Goal: Task Accomplishment & Management: Use online tool/utility

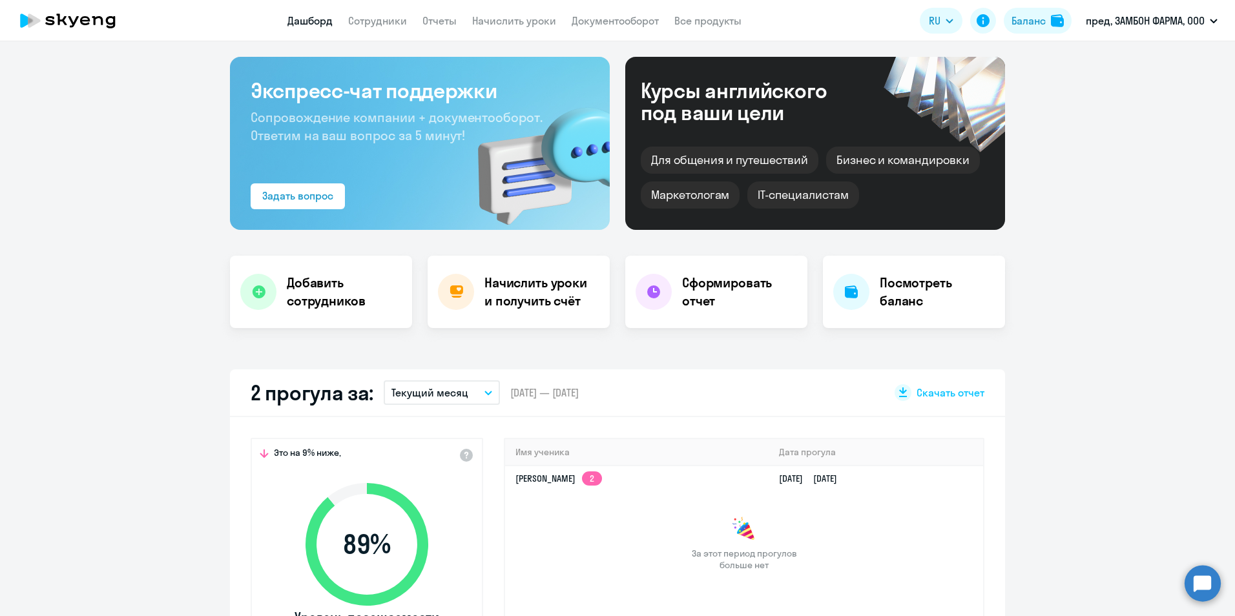
scroll to position [194, 0]
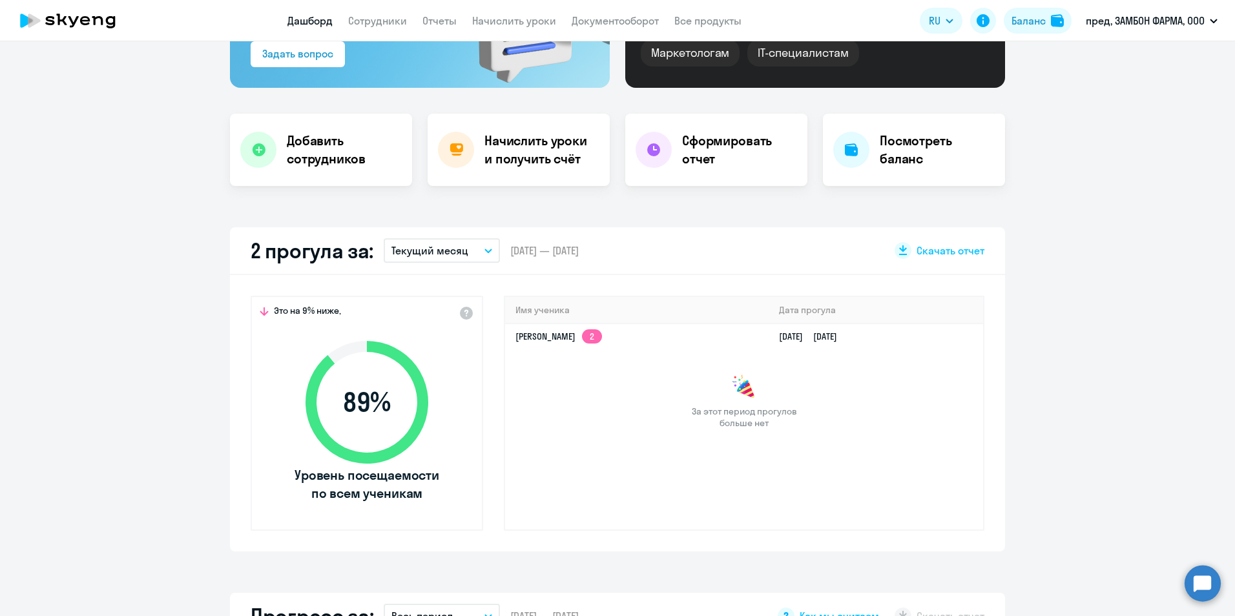
select select "30"
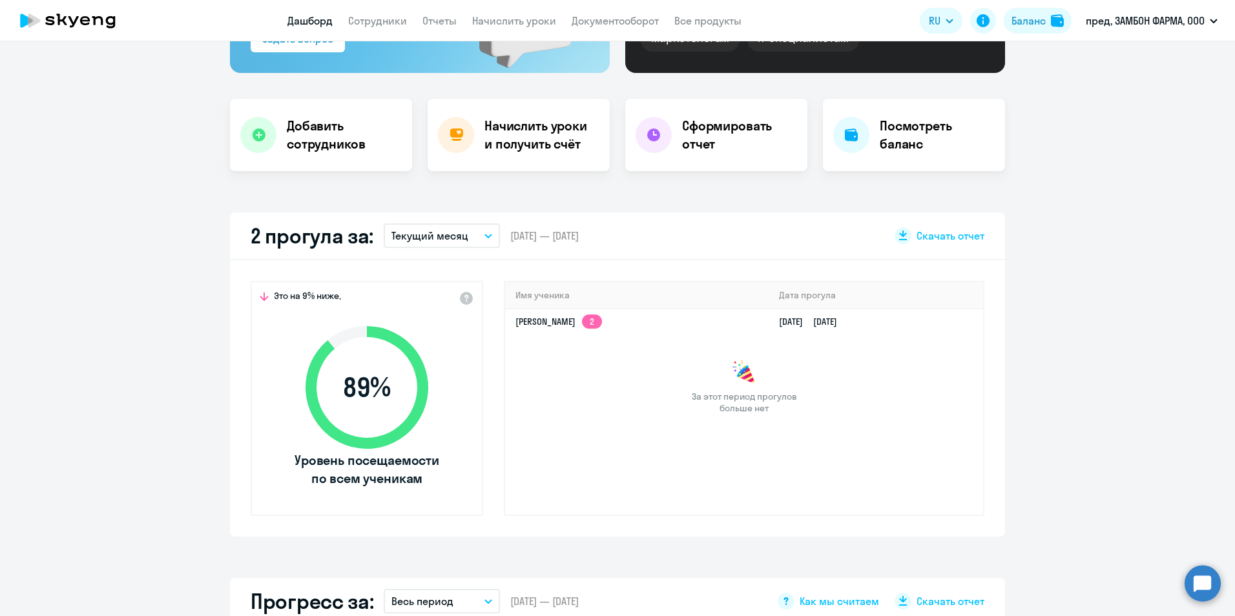
scroll to position [0, 0]
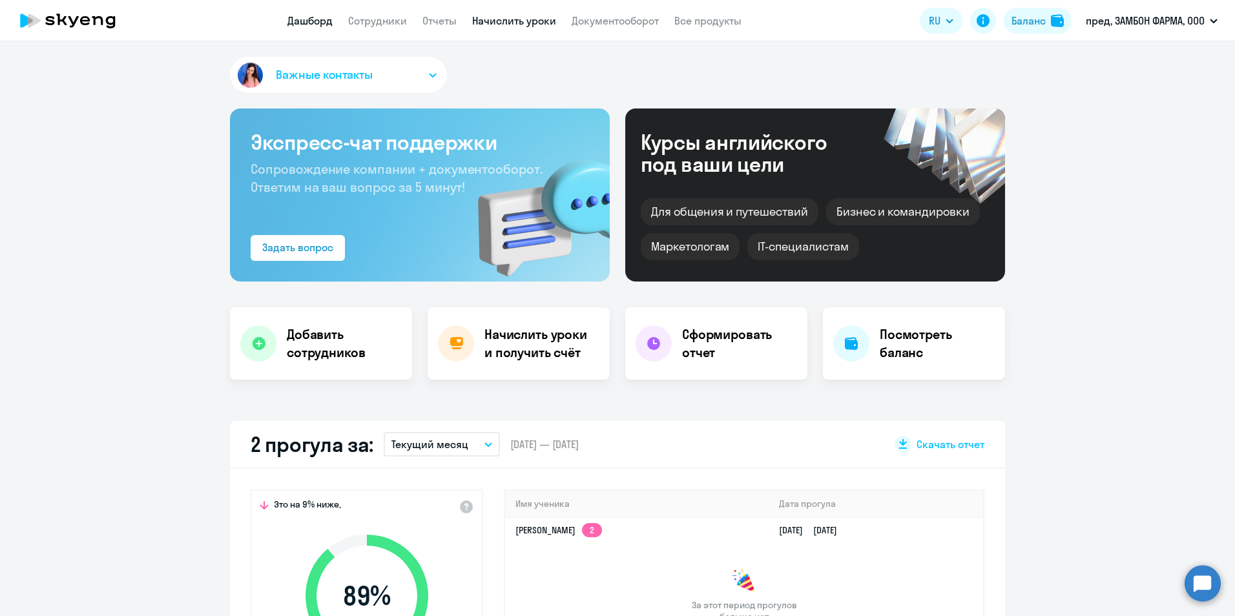
click at [486, 20] on link "Начислить уроки" at bounding box center [514, 20] width 84 height 13
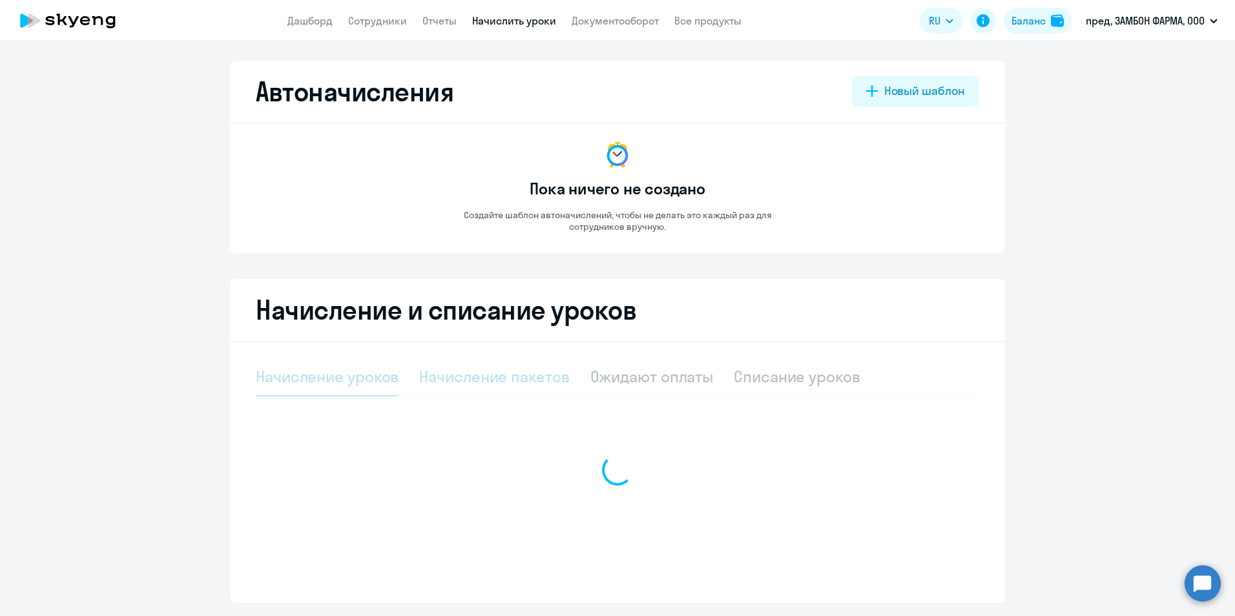
select select "10"
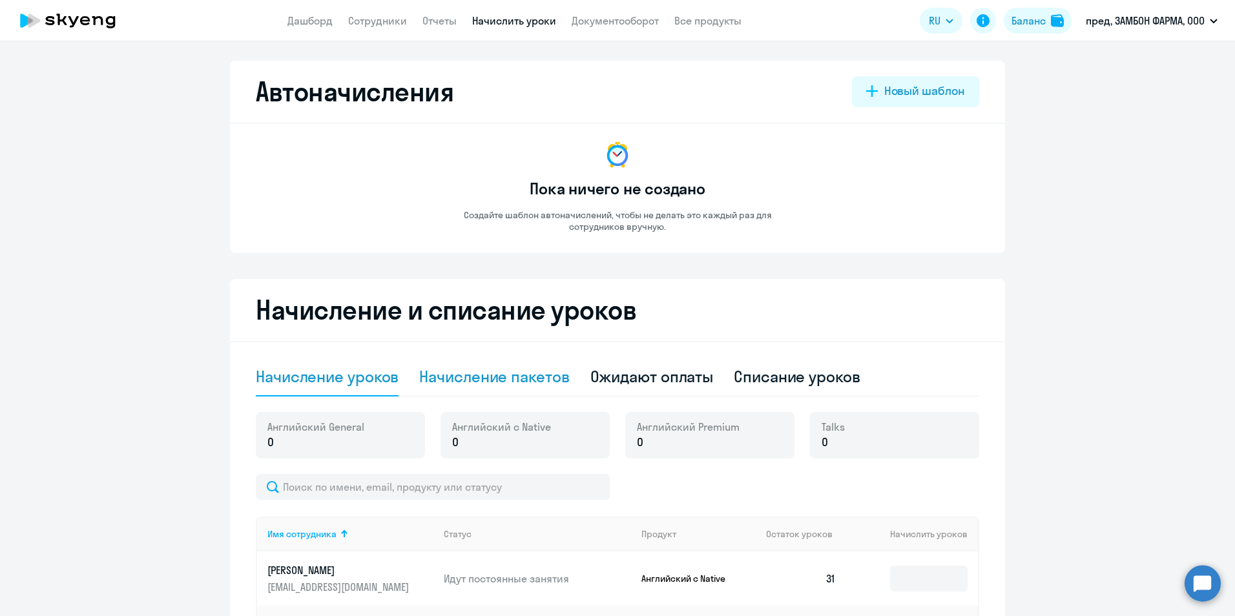
click at [481, 373] on div "Начисление пакетов" at bounding box center [494, 376] width 150 height 21
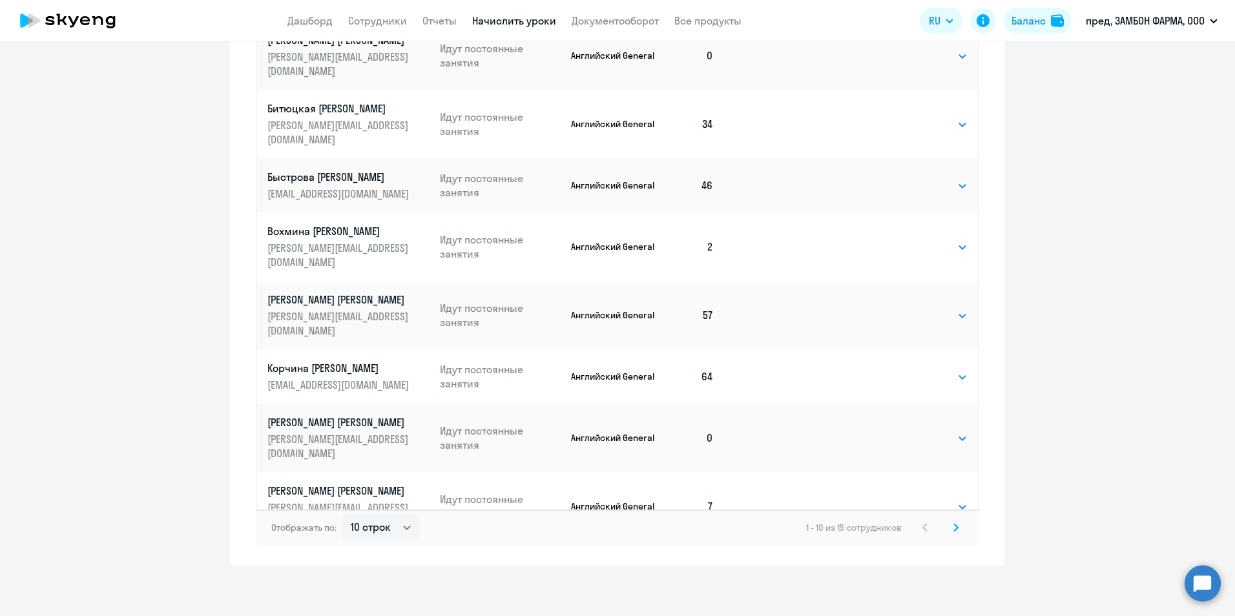
scroll to position [639, 0]
click at [384, 524] on select "10 строк 30 строк 50 строк" at bounding box center [381, 526] width 78 height 26
click at [377, 525] on select "10 строк 30 строк 50 строк" at bounding box center [381, 526] width 78 height 26
select select "50"
click at [342, 513] on select "10 строк 30 строк 50 строк" at bounding box center [381, 526] width 78 height 26
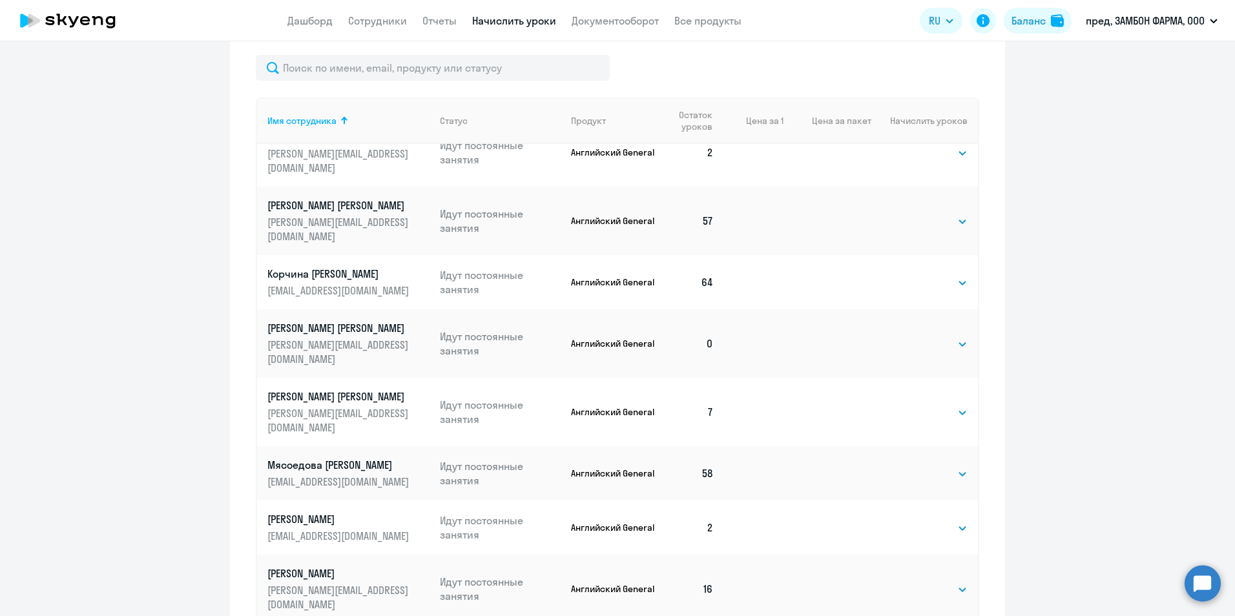
scroll to position [549, 0]
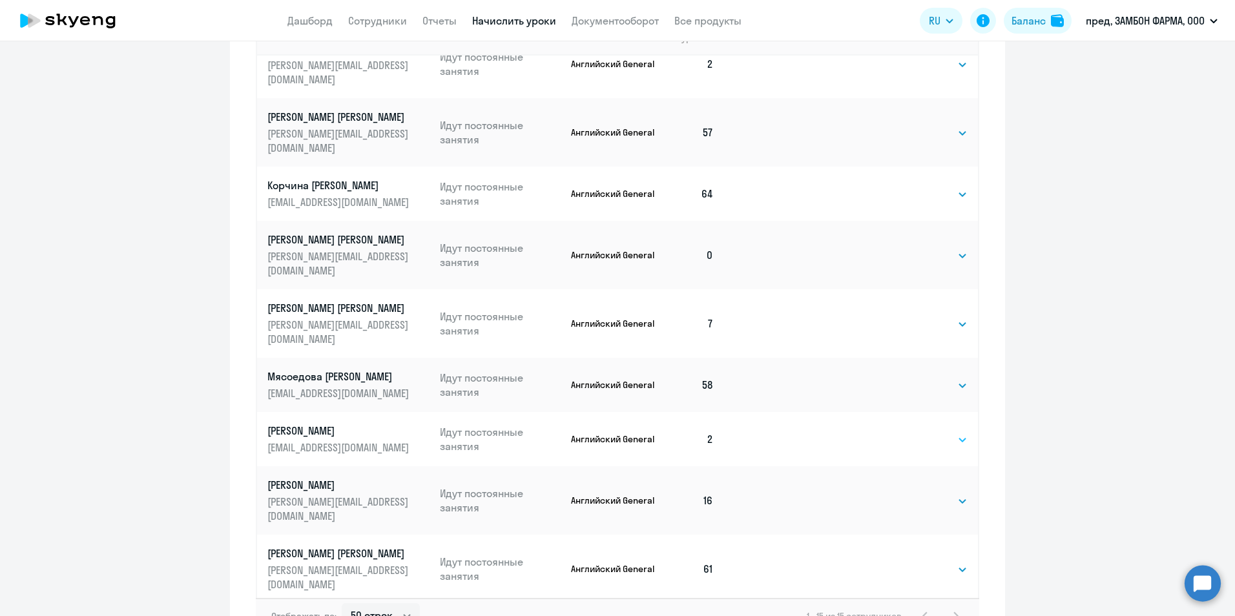
click at [915, 432] on select "Выбрать 4 8 16 32 64 96 128" at bounding box center [941, 440] width 53 height 16
select select "32"
click at [915, 432] on select "Выбрать 4 8 16 32 64 96 128" at bounding box center [941, 440] width 53 height 16
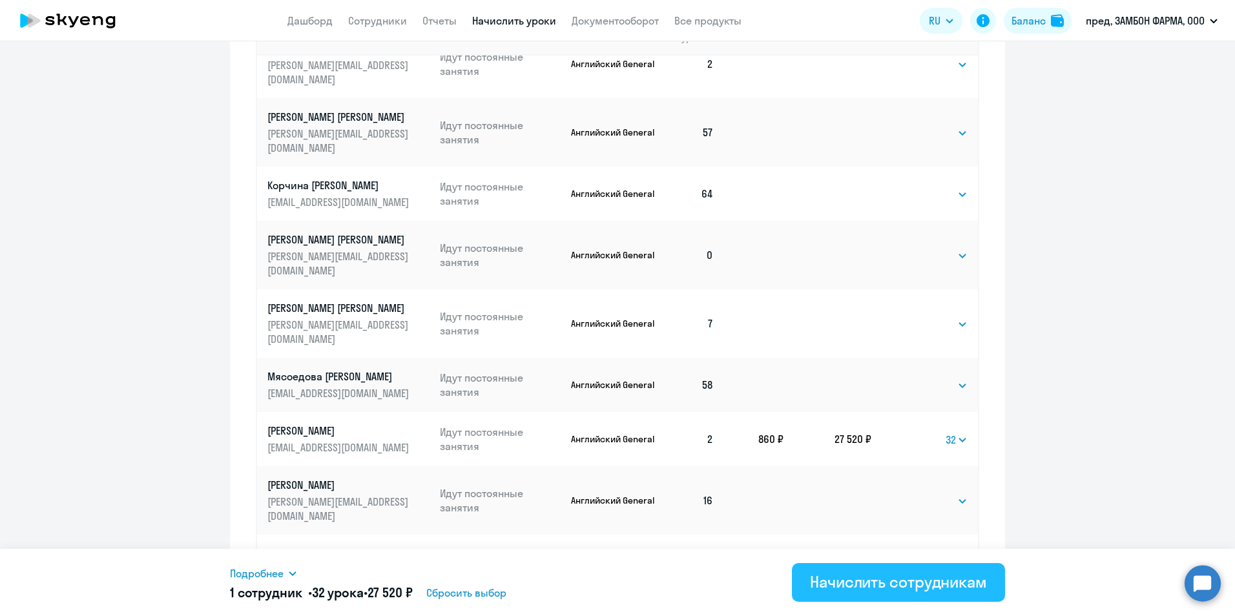
click at [867, 585] on div "Начислить сотрудникам" at bounding box center [898, 582] width 177 height 21
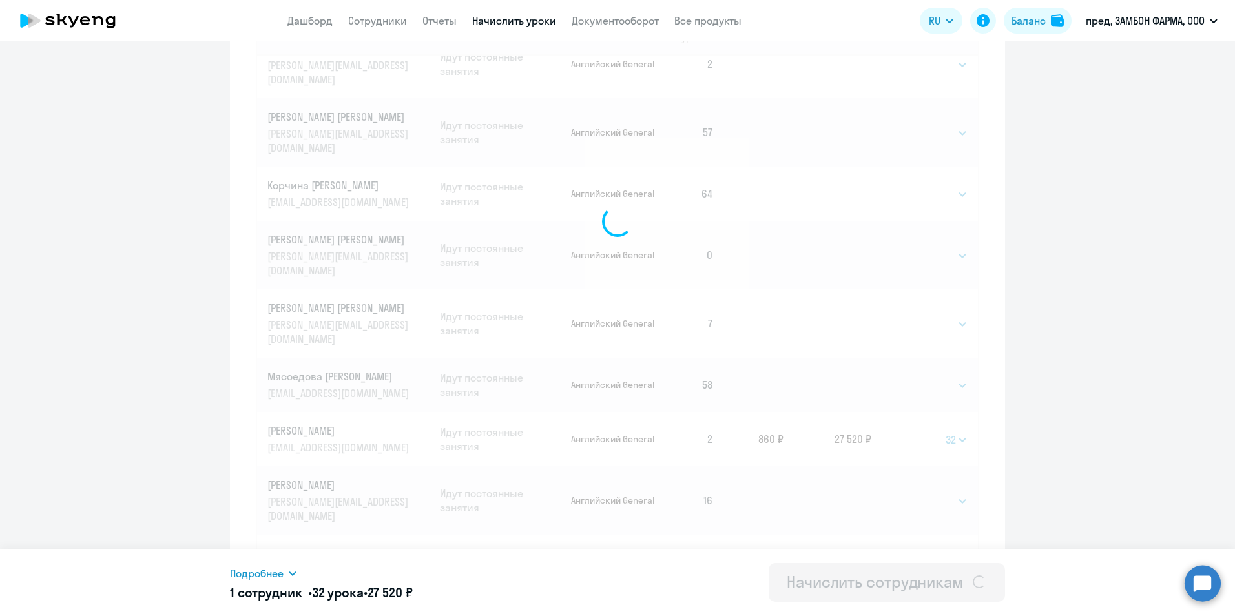
select select
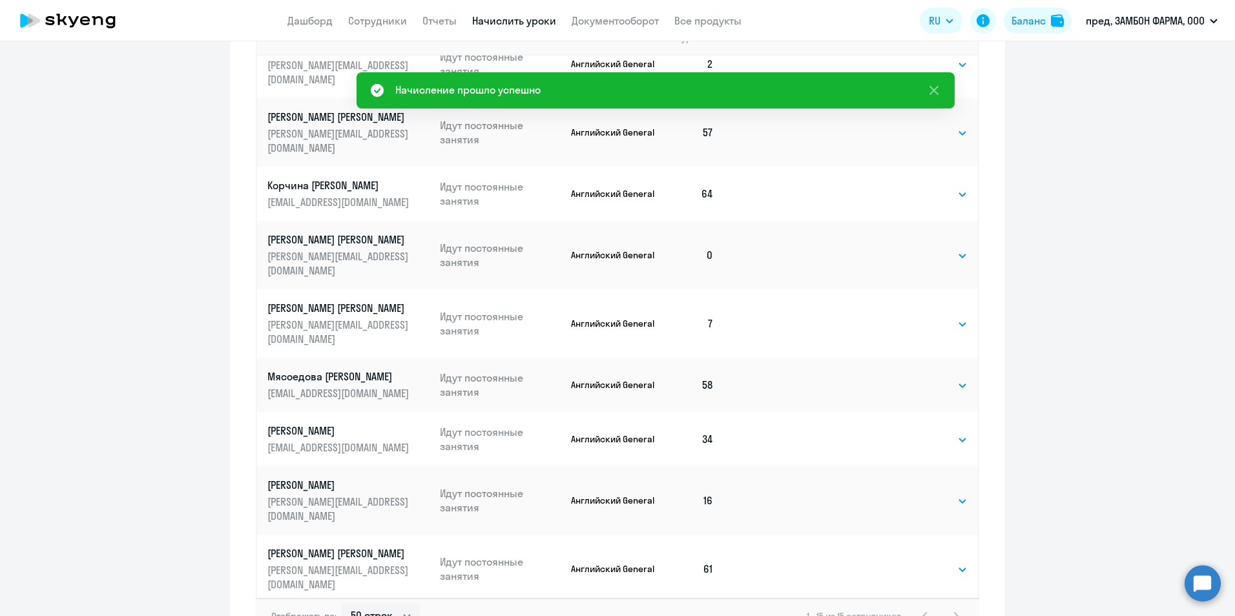
scroll to position [0, 0]
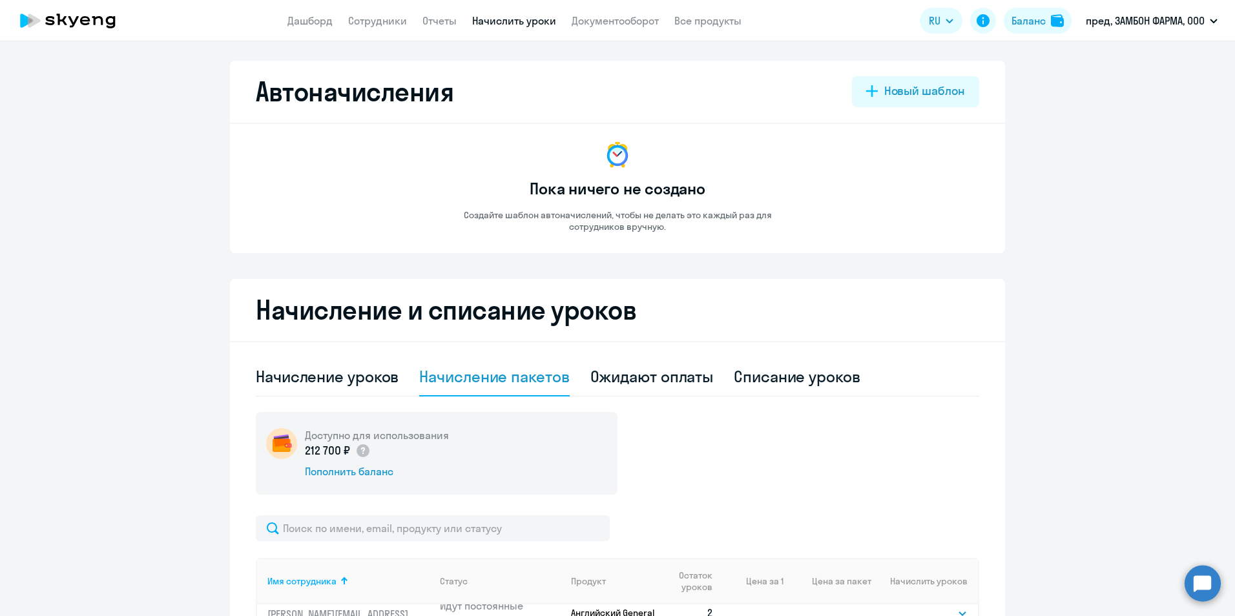
click at [0, 225] on html "Дашборд Сотрудники Отчеты Начислить уроки Документооборот Все продукты Дашборд …" at bounding box center [617, 308] width 1235 height 616
